Goal: Find specific page/section: Find specific page/section

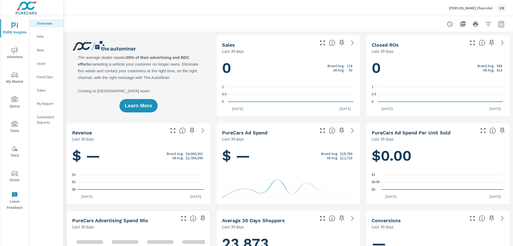
click at [14, 177] on span "Driver" at bounding box center [15, 176] width 26 height 13
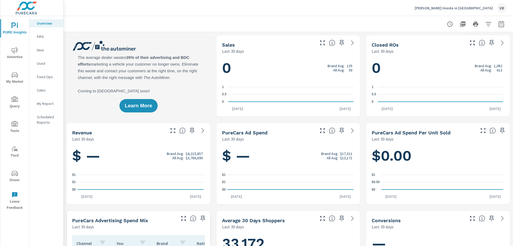
click at [16, 175] on icon "nav menu" at bounding box center [14, 173] width 6 height 5
